Goal: Find specific page/section: Find specific page/section

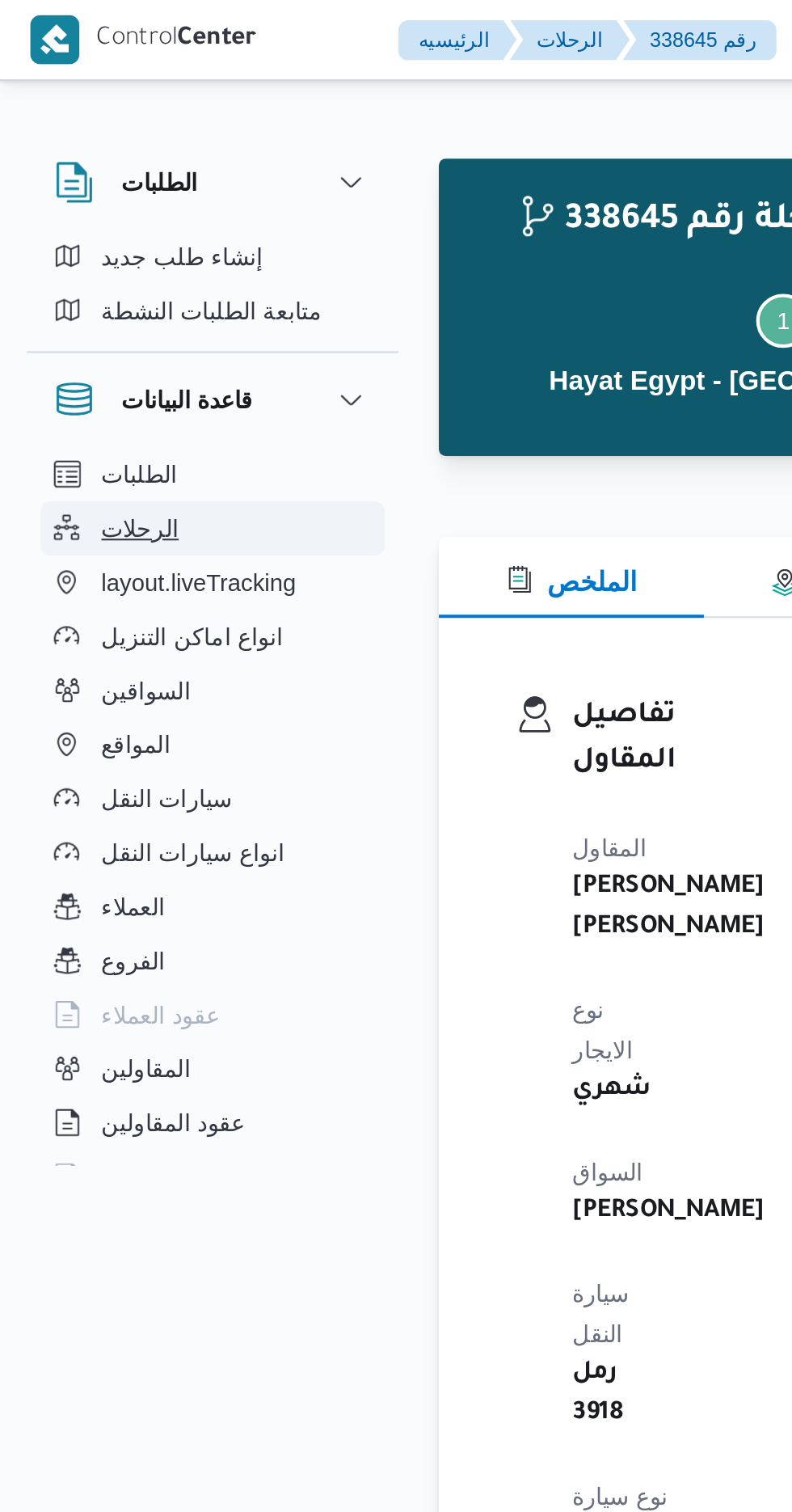
click at [77, 246] on span "الرحلات" at bounding box center [67, 252] width 37 height 20
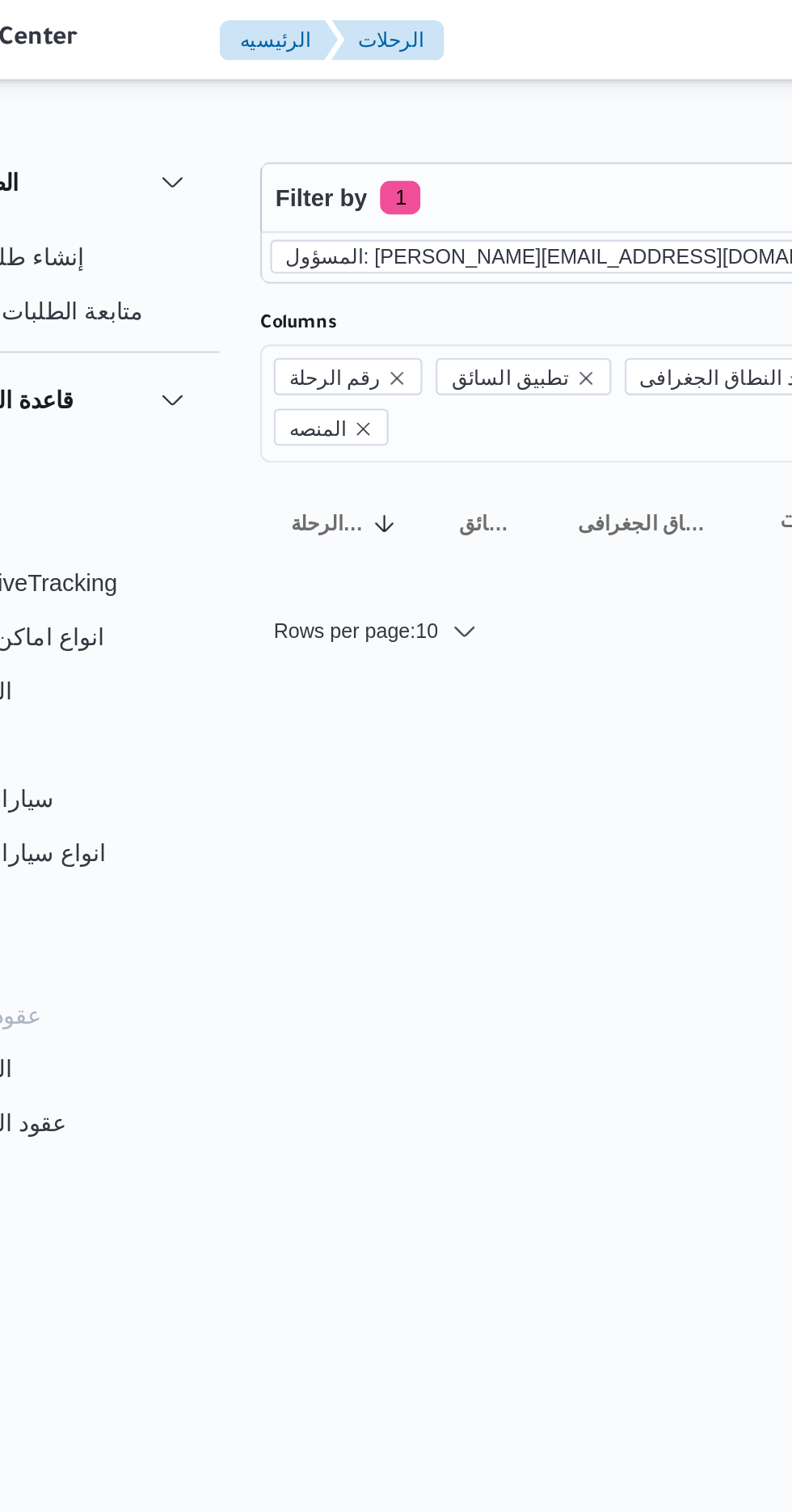
click at [514, 122] on icon "remove selected entity" at bounding box center [517, 123] width 7 height 7
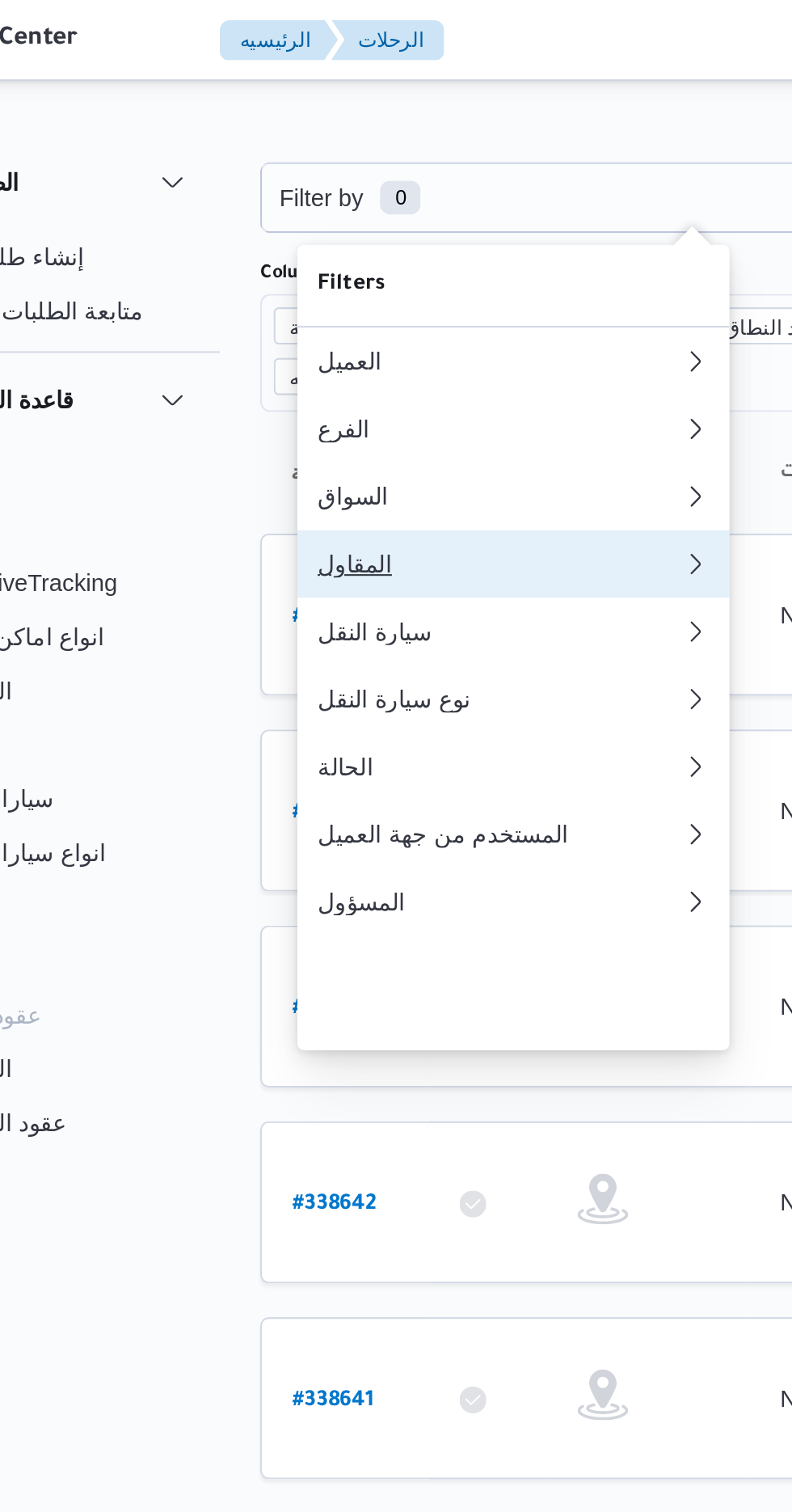
click at [308, 276] on div "المقاول" at bounding box center [324, 270] width 174 height 13
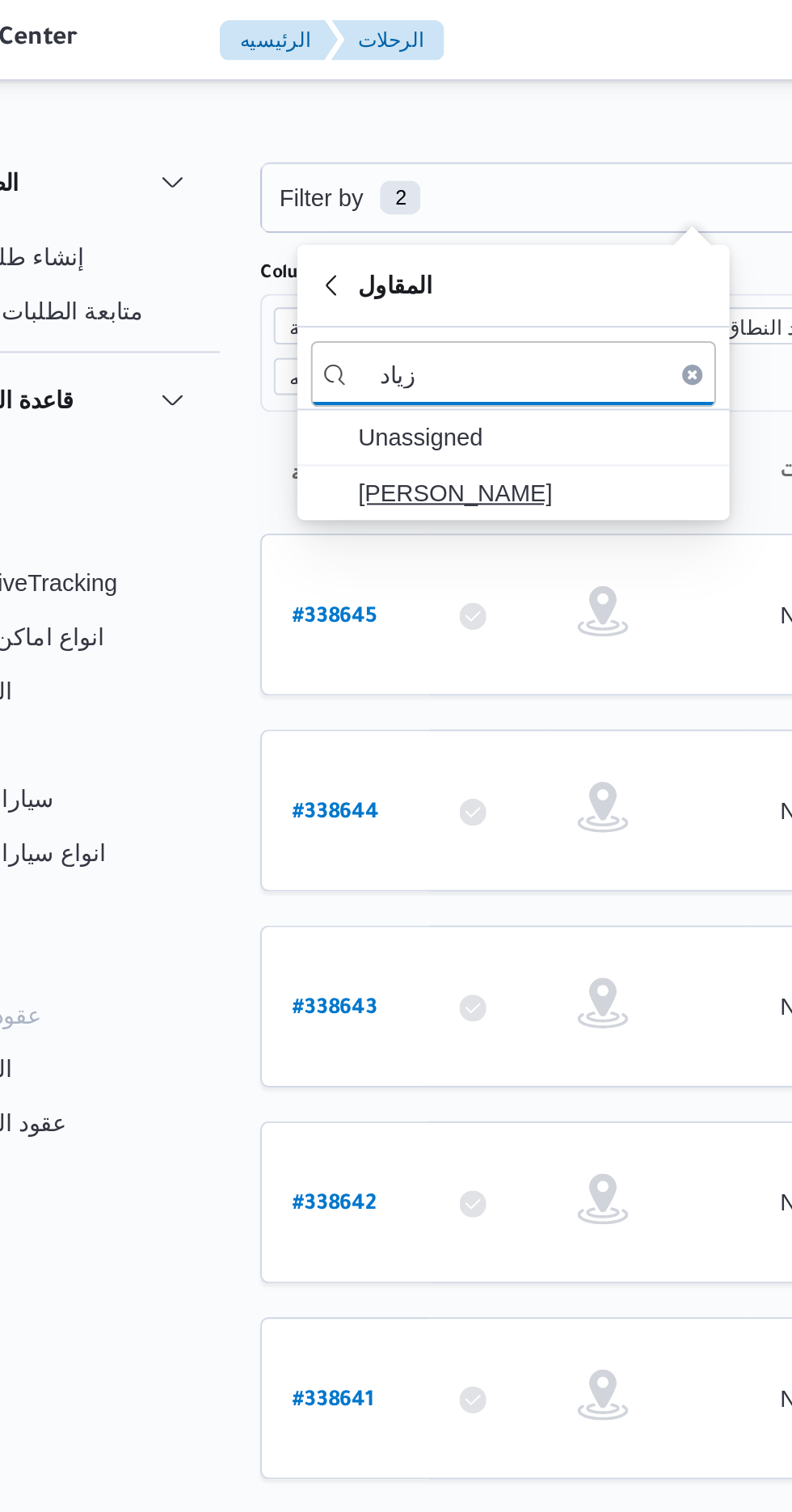
type input "زياد"
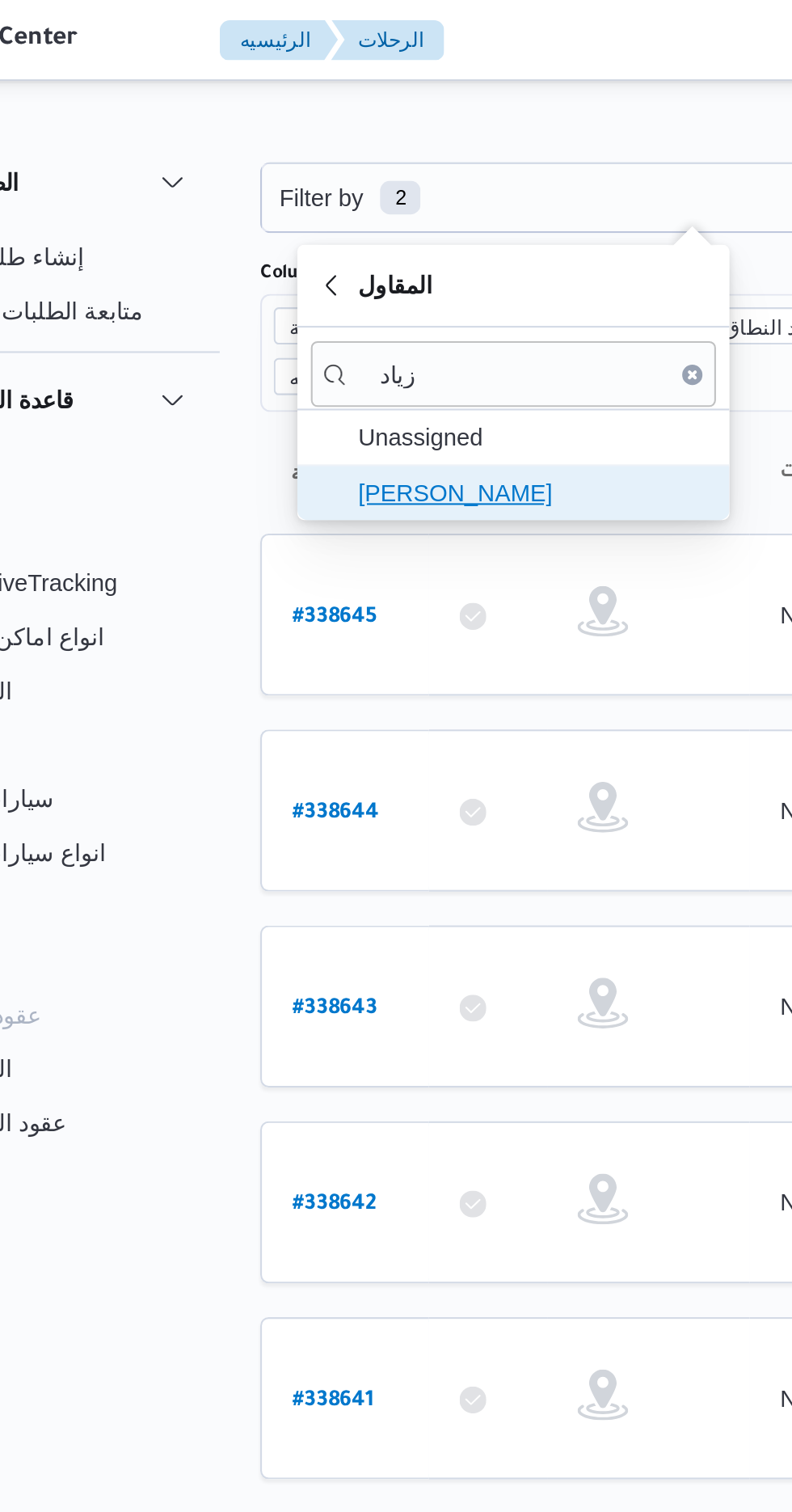
click at [351, 234] on span "[PERSON_NAME]" at bounding box center [341, 236] width 168 height 20
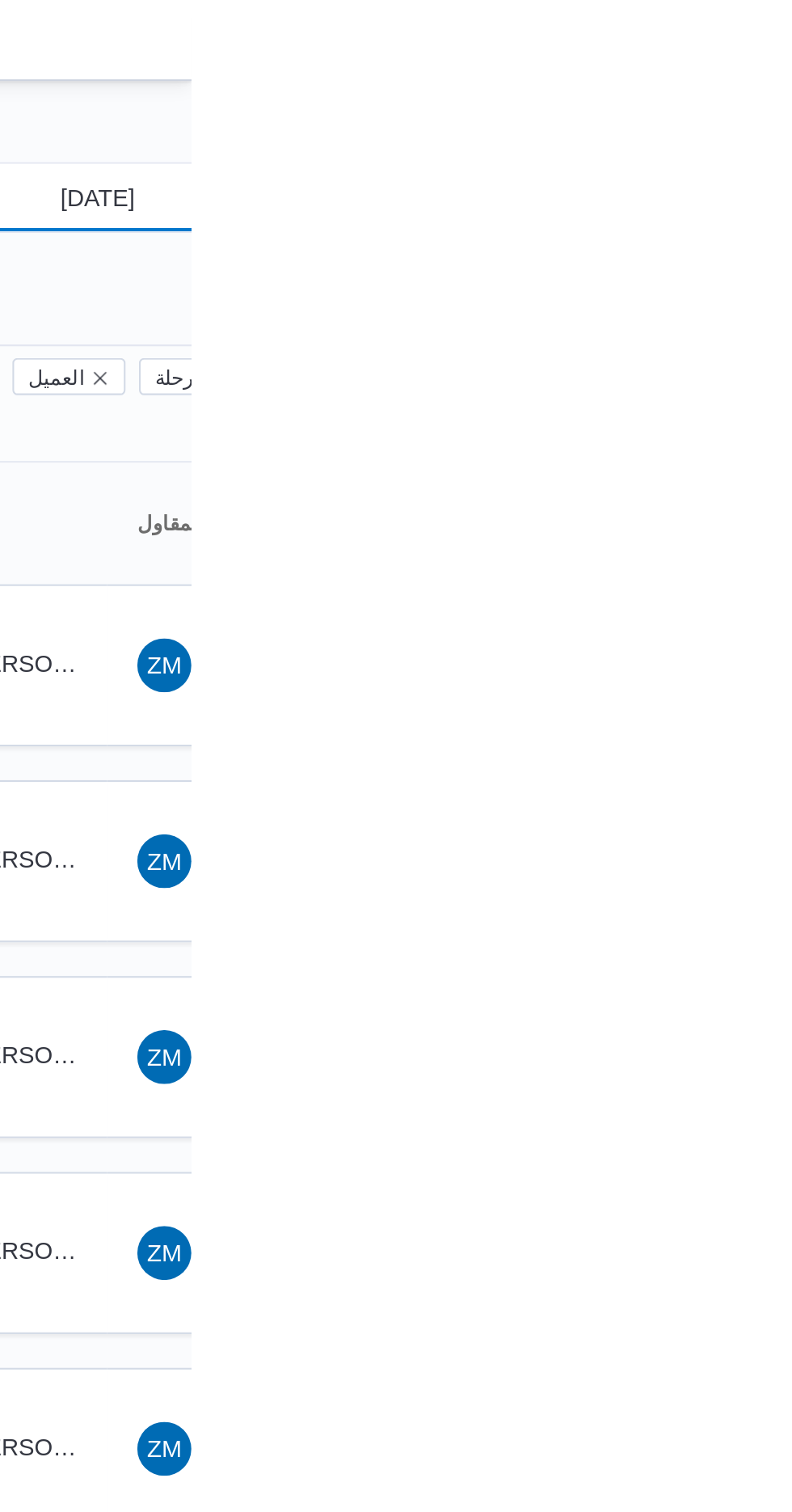
click at [752, 91] on input "[DATE]" at bounding box center [736, 94] width 184 height 33
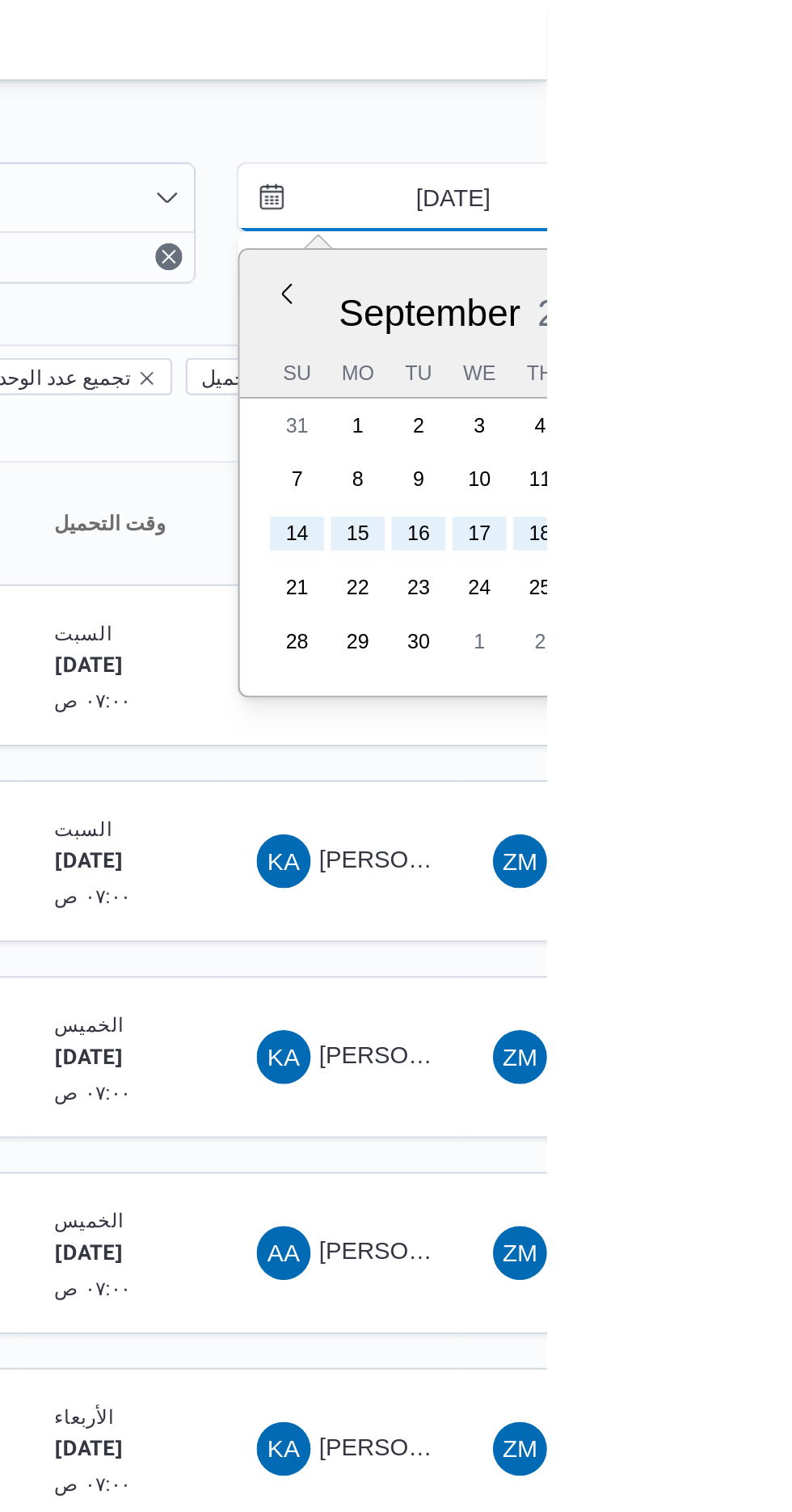
type input "[DATE]"
